Goal: Task Accomplishment & Management: Complete application form

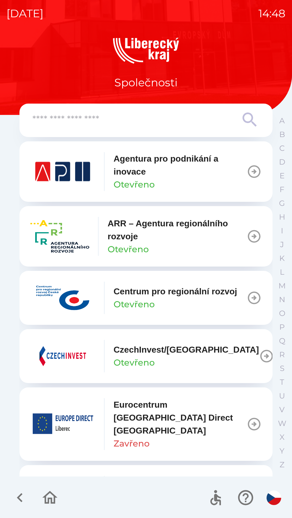
click at [50, 231] on img "button" at bounding box center [59, 236] width 59 height 32
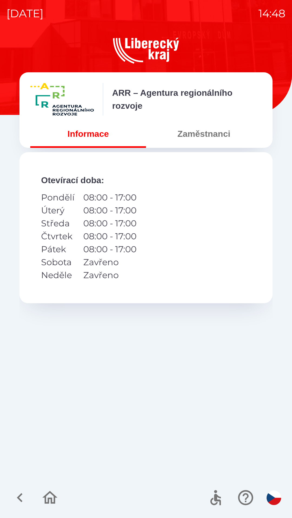
click at [202, 141] on button "Zaměstnanci" at bounding box center [204, 133] width 116 height 19
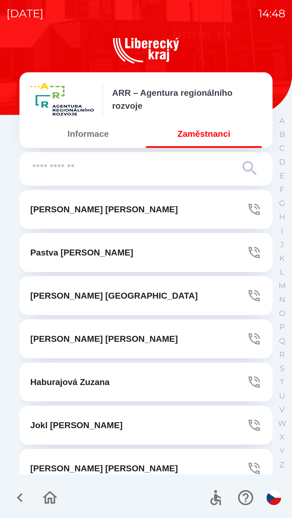
click at [152, 172] on input "text" at bounding box center [134, 168] width 205 height 15
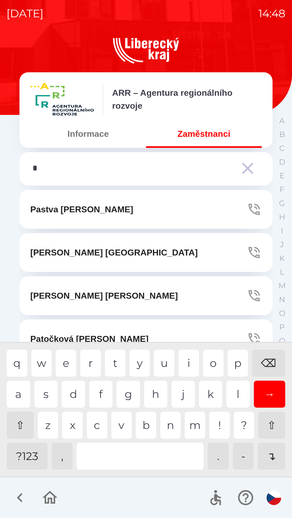
click at [235, 367] on div "p" at bounding box center [237, 363] width 21 height 27
type input "**"
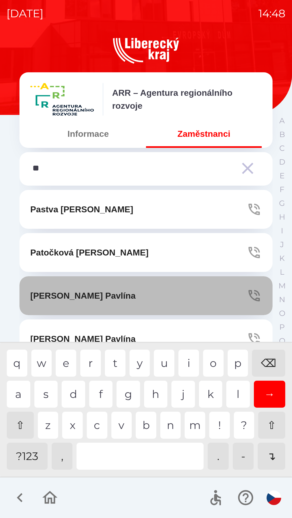
click at [252, 296] on icon "button" at bounding box center [253, 295] width 15 height 15
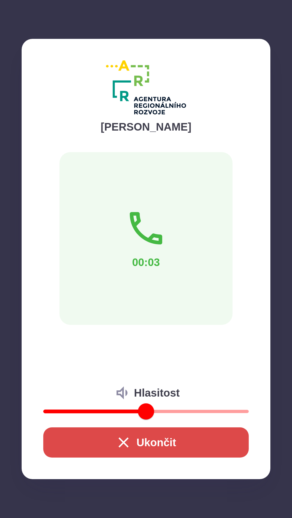
type input "**"
click at [184, 412] on span at bounding box center [185, 412] width 16 height 16
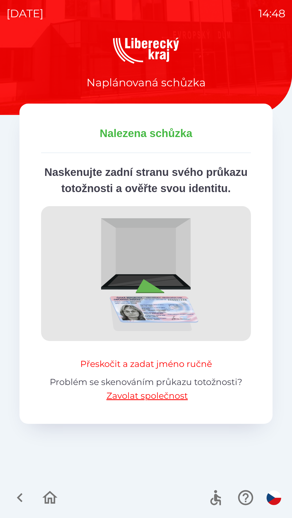
click at [169, 371] on button "Přeskočit a zadat jméno ručně" at bounding box center [146, 364] width 136 height 13
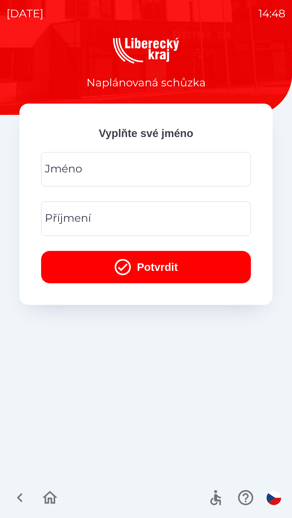
click at [143, 172] on input "Jméno" at bounding box center [146, 169] width 197 height 21
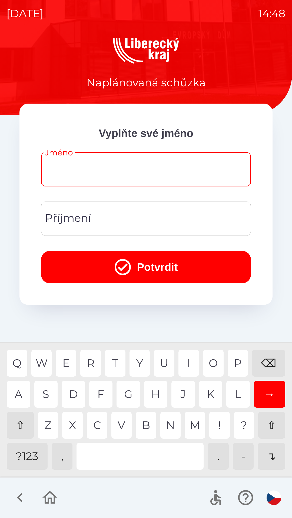
click at [21, 419] on div "⇧" at bounding box center [20, 425] width 27 height 27
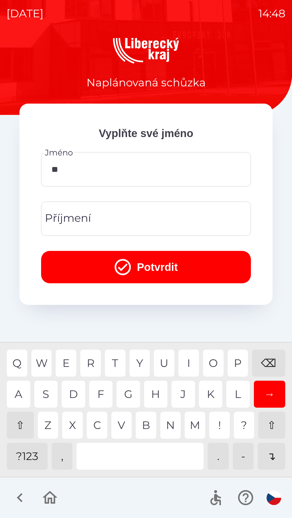
click at [66, 358] on div "E" at bounding box center [66, 363] width 21 height 27
click at [119, 359] on div "T" at bounding box center [115, 363] width 21 height 27
type input "****"
click at [141, 359] on div "Y" at bounding box center [139, 363] width 21 height 27
click at [136, 224] on input "Příjmení" at bounding box center [146, 218] width 197 height 21
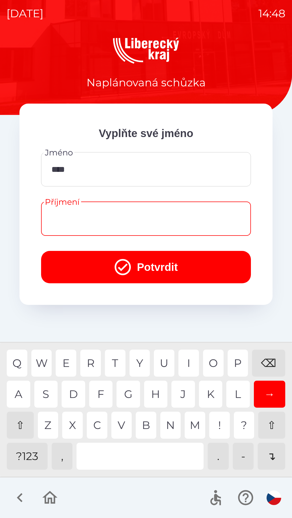
click at [26, 419] on div "⇧" at bounding box center [20, 425] width 27 height 27
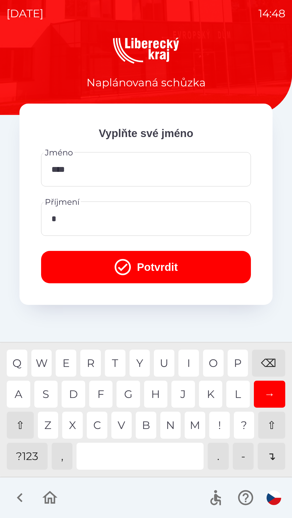
click at [209, 387] on div "K" at bounding box center [210, 394] width 23 height 27
click at [213, 363] on div "O" at bounding box center [213, 363] width 21 height 27
click at [19, 396] on div "A" at bounding box center [18, 394] width 23 height 27
click at [214, 362] on div "O" at bounding box center [213, 363] width 21 height 27
click at [119, 425] on div "V" at bounding box center [121, 425] width 21 height 27
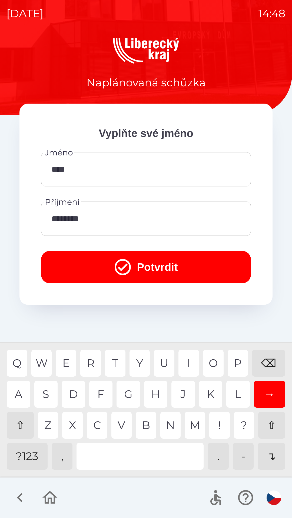
type input "*********"
click at [176, 259] on button "Potvrdit" at bounding box center [146, 267] width 210 height 32
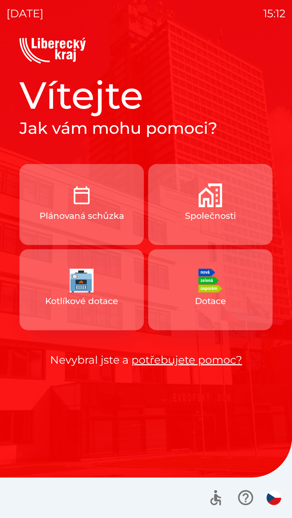
click at [80, 209] on button "Plánovaná schůzka" at bounding box center [81, 204] width 124 height 81
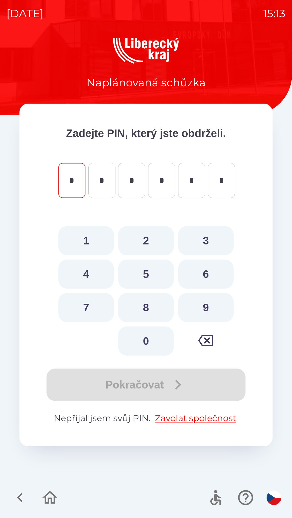
click at [176, 382] on div "Pokračovat" at bounding box center [146, 385] width 210 height 32
